Goal: Check status: Check status

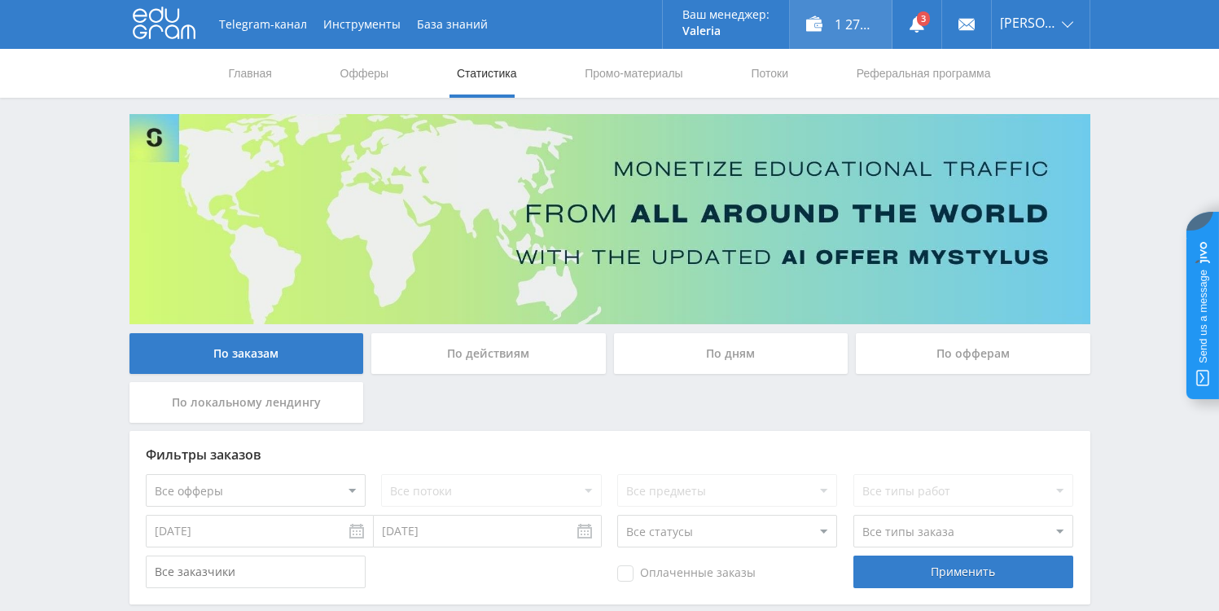
drag, startPoint x: 666, startPoint y: 216, endPoint x: 807, endPoint y: 30, distance: 233.0
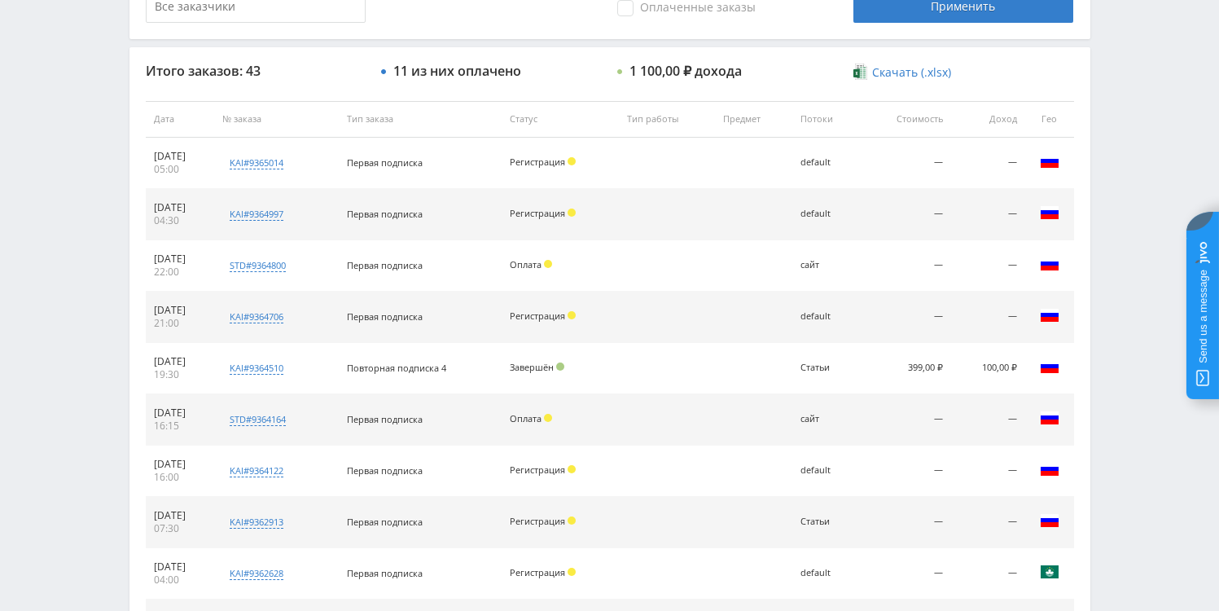
scroll to position [506, 0]
